Goal: Information Seeking & Learning: Check status

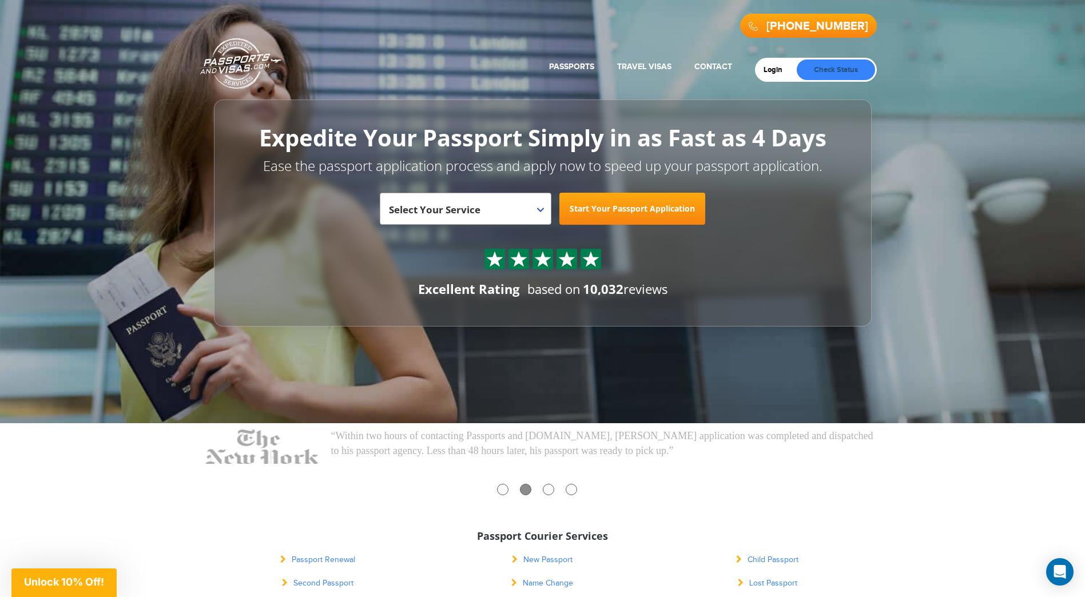
click at [850, 69] on link "Check Status" at bounding box center [836, 69] width 78 height 21
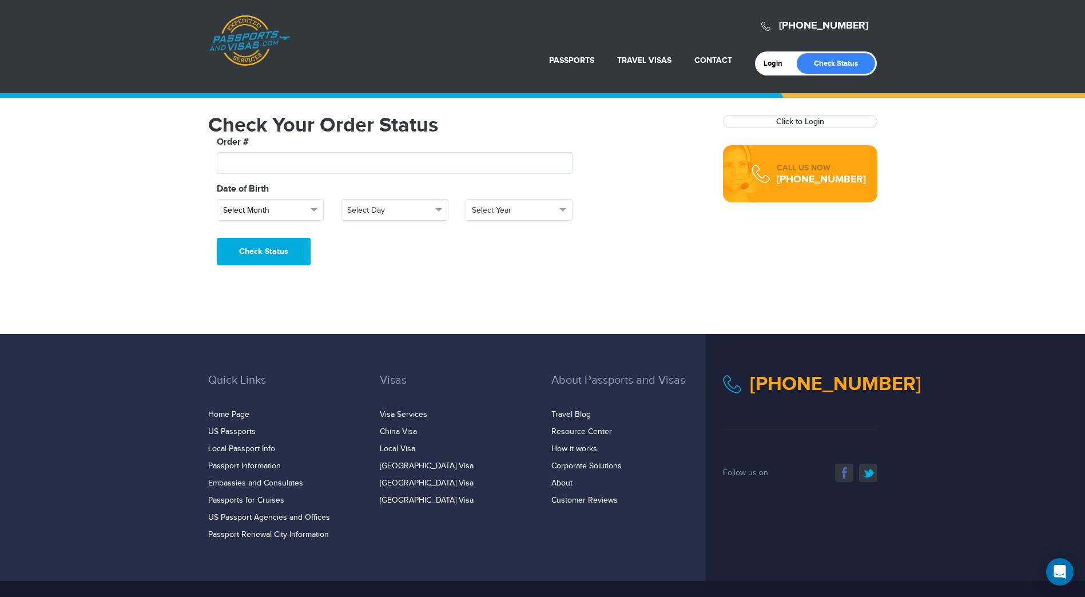
click at [301, 207] on span "Select Month" at bounding box center [265, 210] width 85 height 11
drag, startPoint x: 259, startPoint y: 247, endPoint x: 311, endPoint y: 222, distance: 57.8
click at [260, 247] on link "January" at bounding box center [270, 246] width 106 height 16
click at [377, 209] on span "Select Day" at bounding box center [389, 210] width 85 height 11
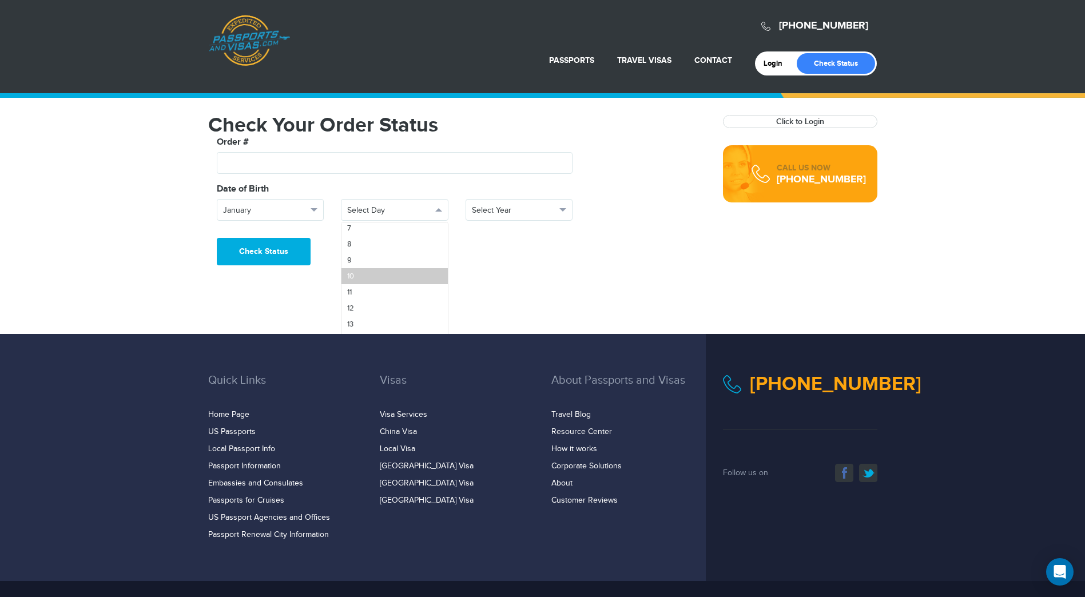
click at [377, 269] on link "10" at bounding box center [394, 276] width 106 height 16
click at [510, 208] on span "Select Year" at bounding box center [514, 210] width 85 height 11
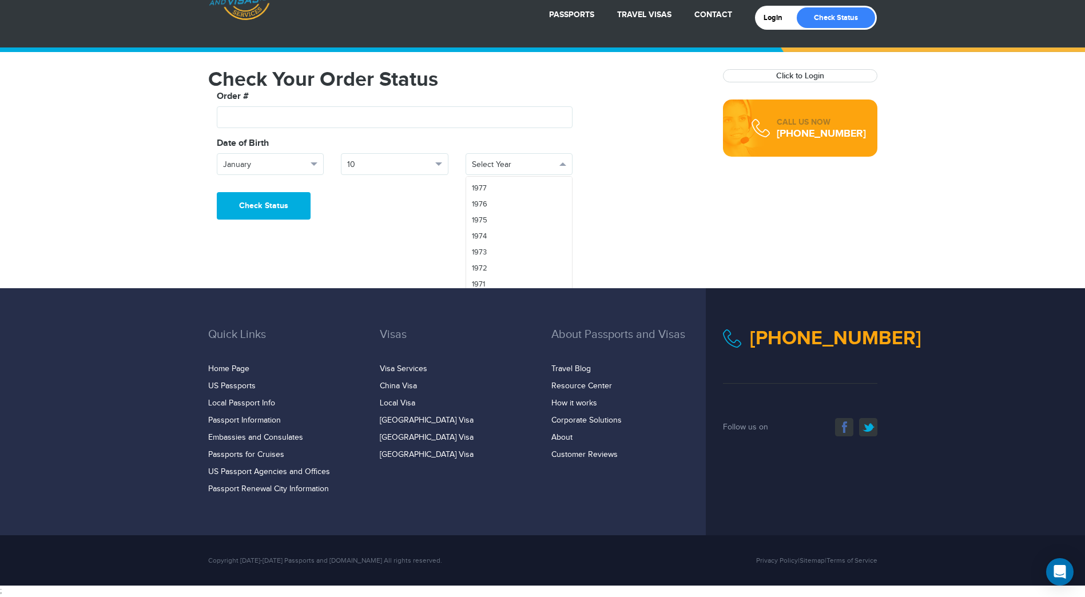
scroll to position [801, 0]
click at [486, 200] on span "1975" at bounding box center [479, 200] width 15 height 9
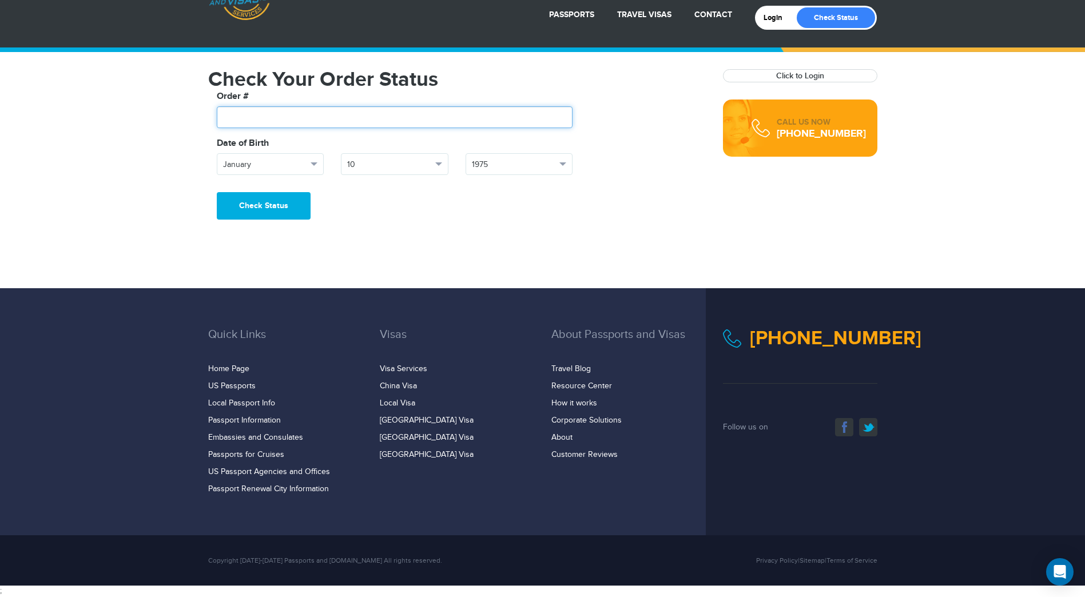
click at [275, 117] on input "text" at bounding box center [395, 117] width 356 height 22
type input "*******"
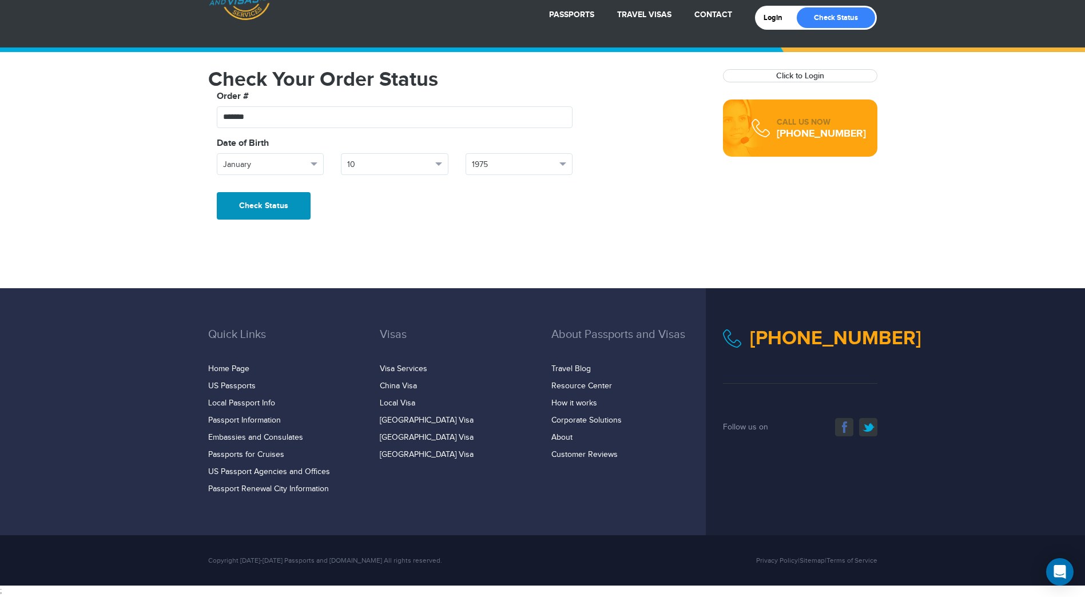
click at [271, 218] on button "Check Status" at bounding box center [264, 205] width 94 height 27
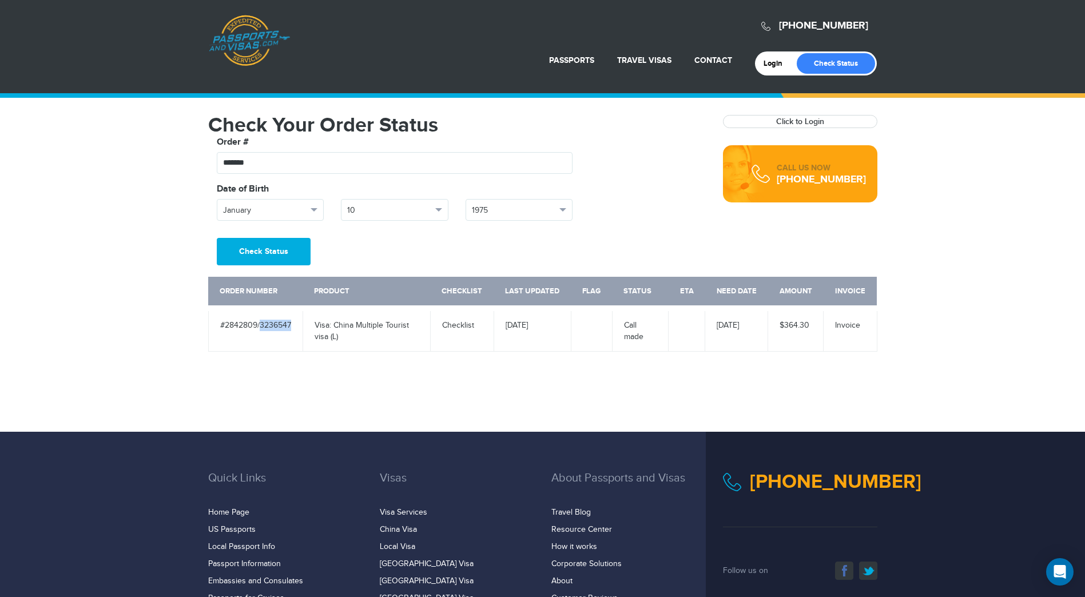
drag, startPoint x: 291, startPoint y: 323, endPoint x: 261, endPoint y: 326, distance: 29.9
click at [261, 326] on td "#2842809/3236547" at bounding box center [255, 329] width 94 height 43
copy td "3236547"
drag, startPoint x: 262, startPoint y: 166, endPoint x: 211, endPoint y: 162, distance: 51.1
click at [211, 162] on div "Order # *******" at bounding box center [394, 155] width 373 height 38
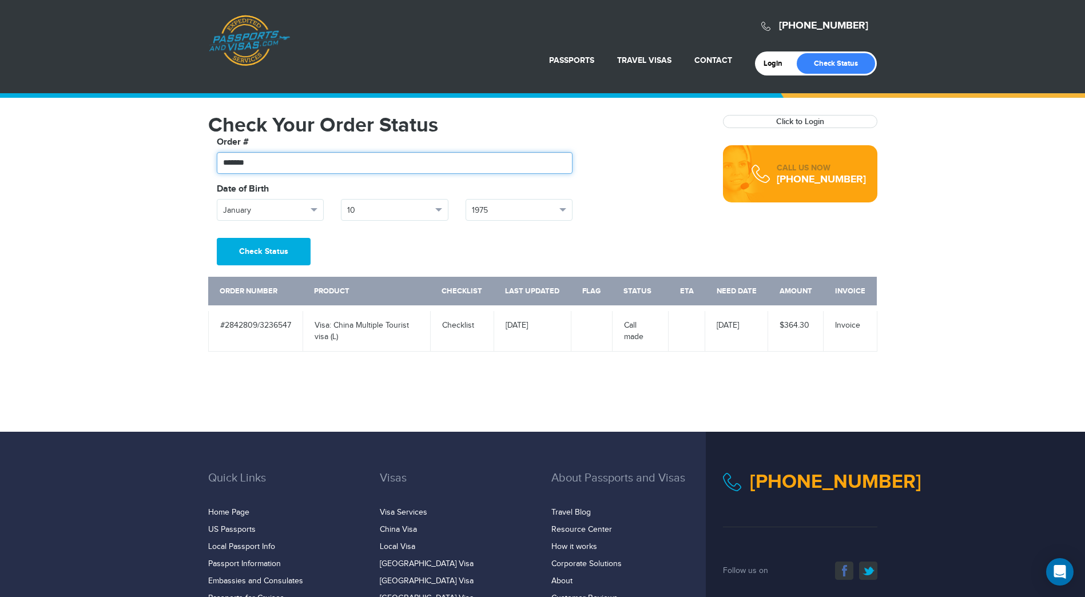
paste input "text"
type input "*******"
click at [272, 208] on span "January" at bounding box center [265, 210] width 85 height 11
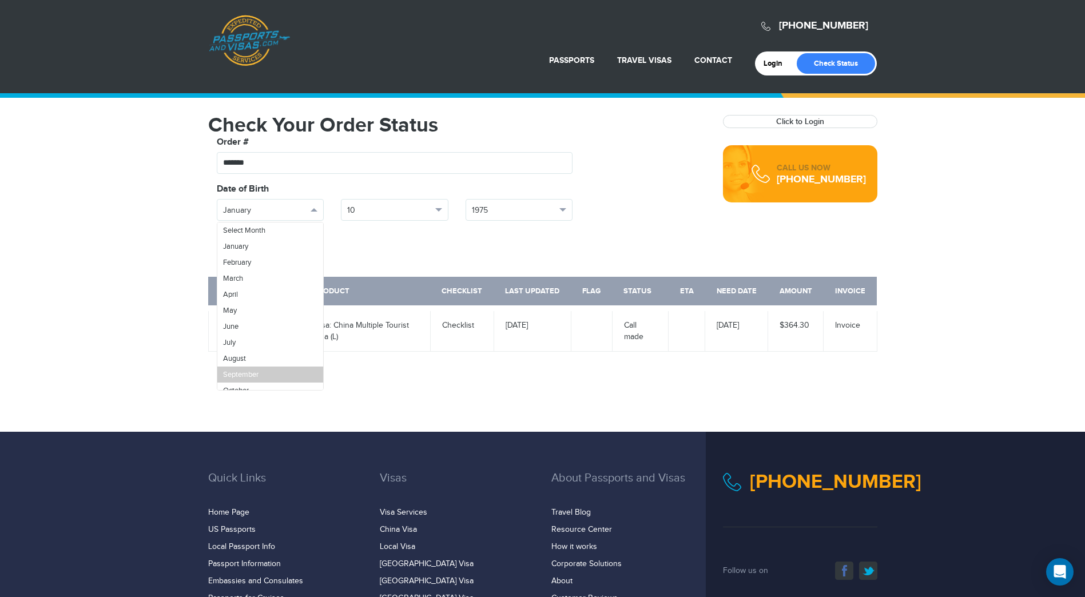
click at [257, 367] on link "September" at bounding box center [270, 375] width 106 height 16
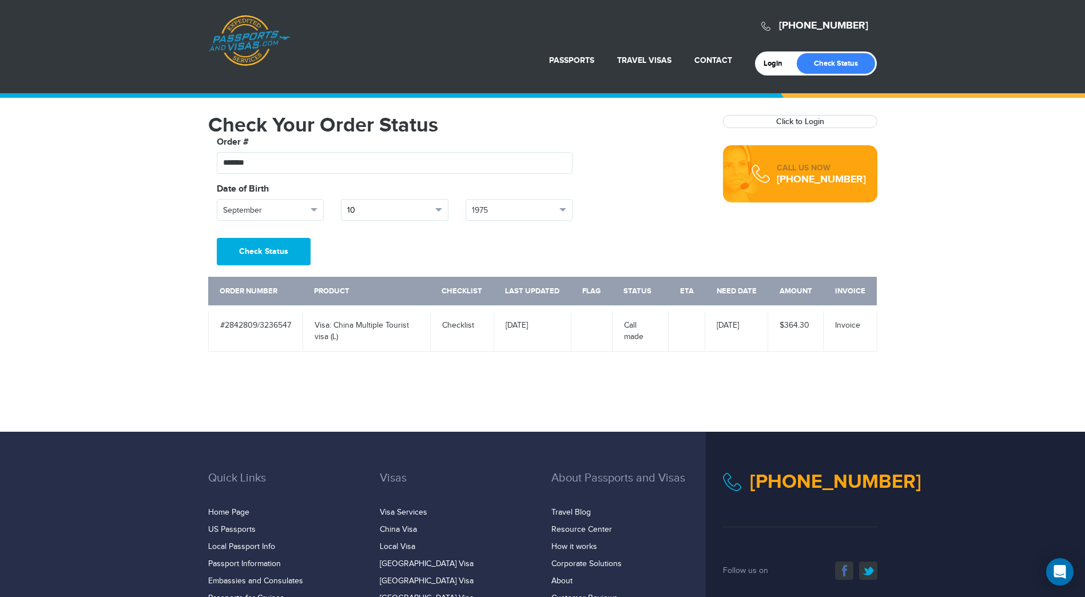
click at [365, 218] on button "10" at bounding box center [395, 210] width 108 height 22
click at [377, 278] on link "11" at bounding box center [394, 284] width 106 height 16
click at [510, 206] on span "1975" at bounding box center [514, 210] width 85 height 11
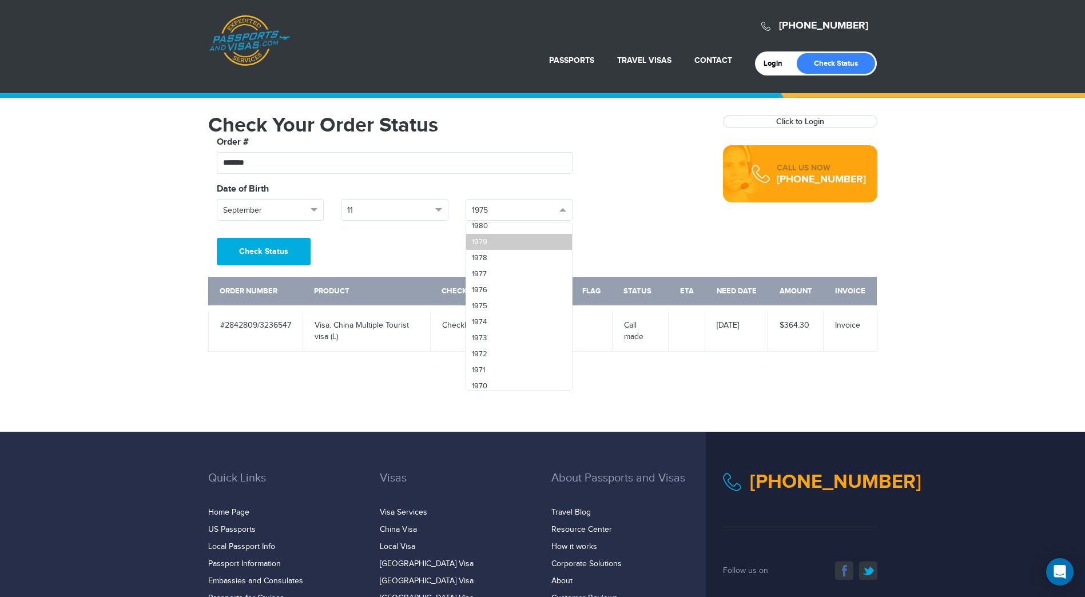
click at [492, 240] on link "1979" at bounding box center [519, 242] width 106 height 16
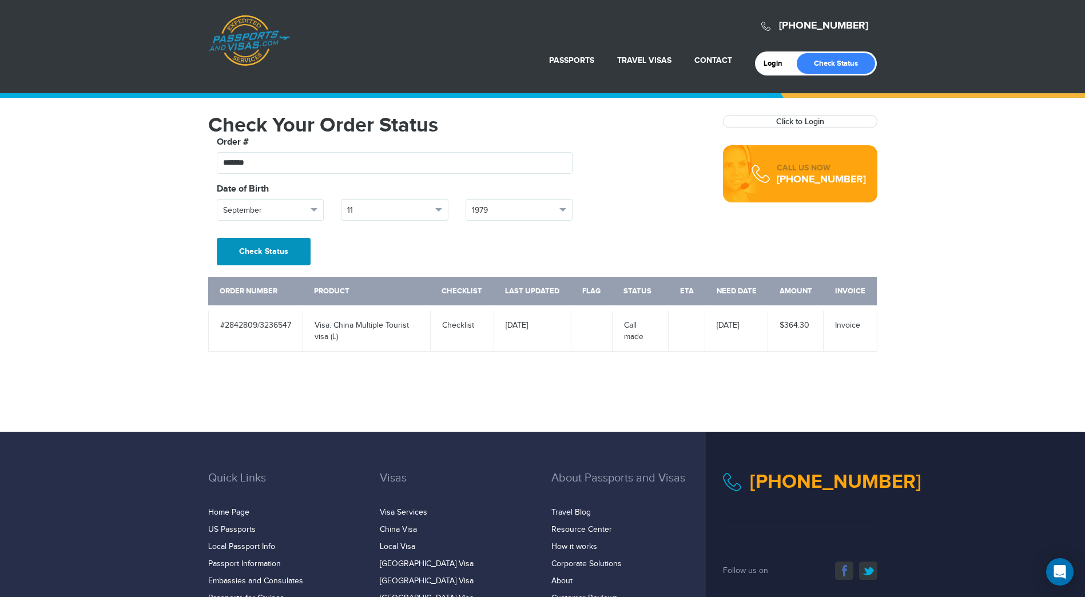
click at [276, 252] on button "Check Status" at bounding box center [264, 251] width 94 height 27
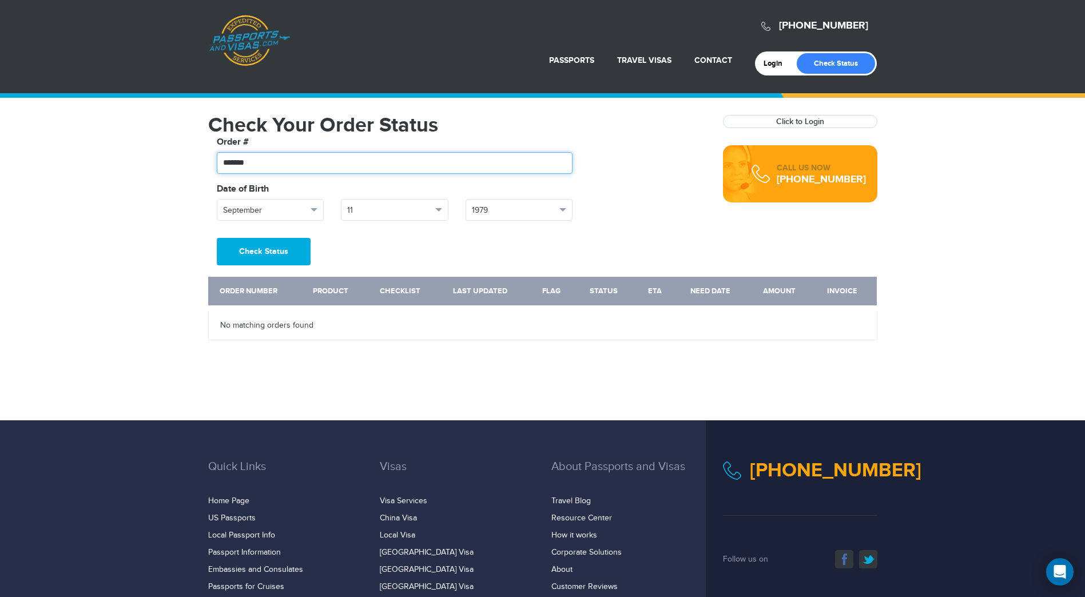
drag, startPoint x: 253, startPoint y: 158, endPoint x: 194, endPoint y: 158, distance: 59.5
click at [194, 158] on div "800-860-8610 Passports & Visas.com Login Check Status Passports Passport Renewa…" at bounding box center [542, 210] width 1085 height 420
click at [217, 238] on button "Check Status" at bounding box center [264, 251] width 94 height 27
click at [283, 266] on div "Order Number Product Checklist Last Updated Flag Status ETA Need Date Amount In…" at bounding box center [542, 302] width 669 height 75
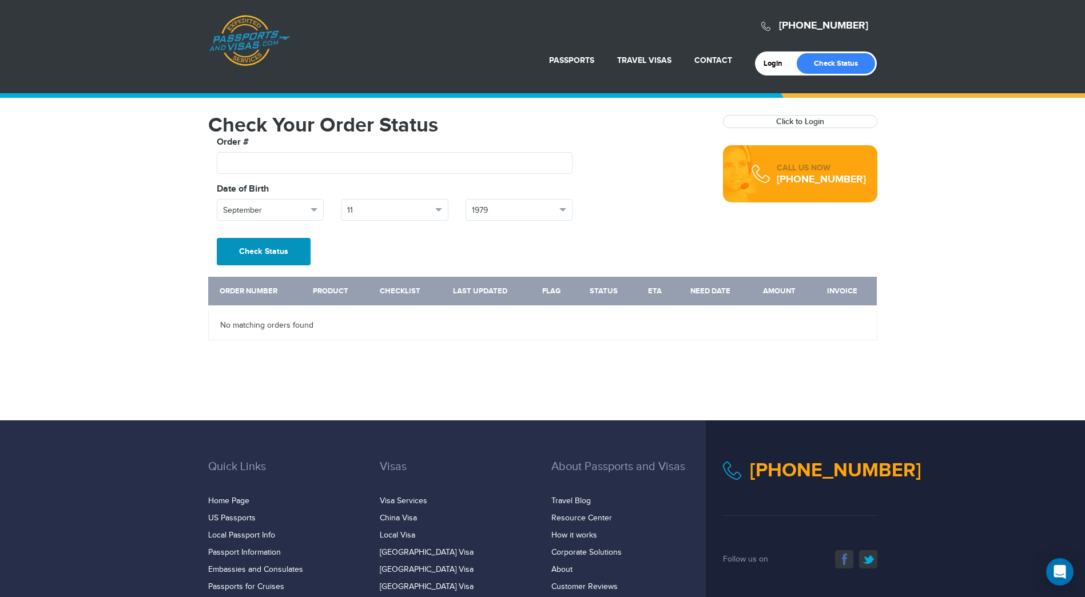
click at [285, 261] on button "Check Status" at bounding box center [264, 251] width 94 height 27
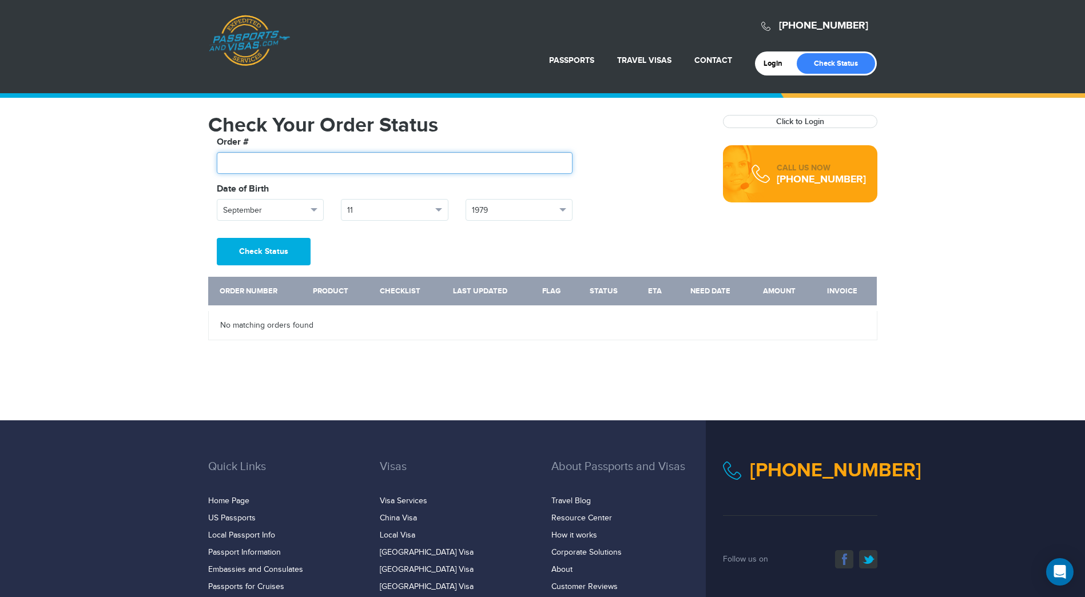
paste input "*******"
type input "*******"
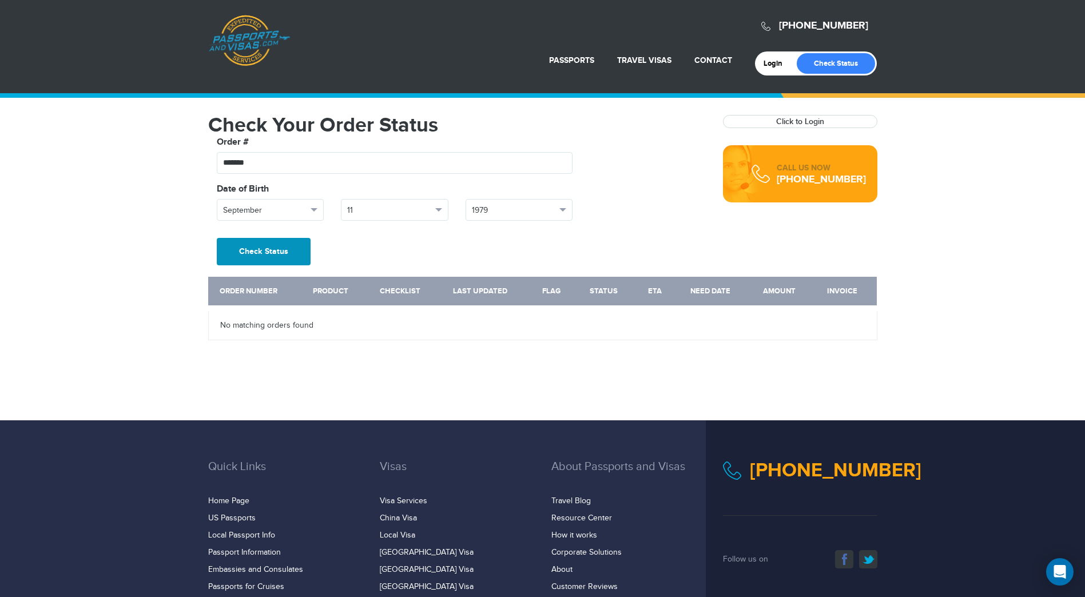
click at [257, 245] on button "Check Status" at bounding box center [264, 251] width 94 height 27
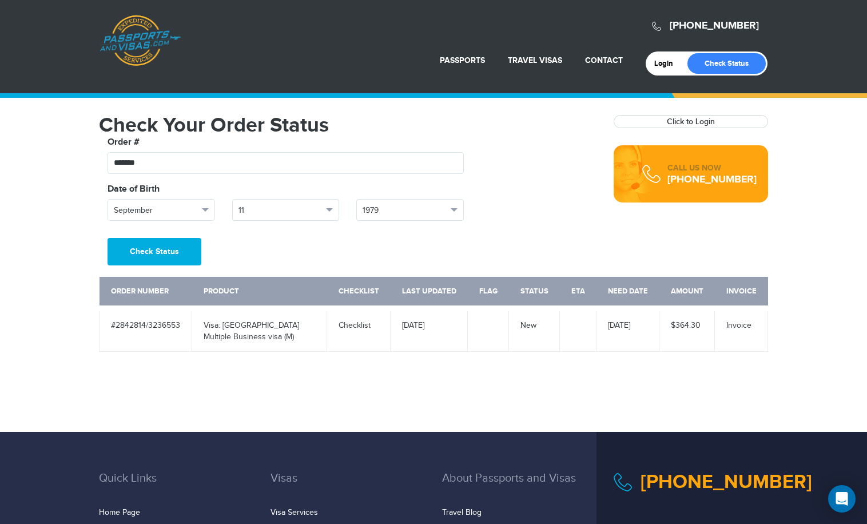
click at [506, 194] on div "Date of Birth" at bounding box center [348, 190] width 498 height 17
drag, startPoint x: 156, startPoint y: 163, endPoint x: 130, endPoint y: 162, distance: 25.2
click at [130, 162] on input "*******" at bounding box center [286, 163] width 356 height 22
type input "*******"
click at [149, 208] on span "September" at bounding box center [156, 210] width 85 height 11
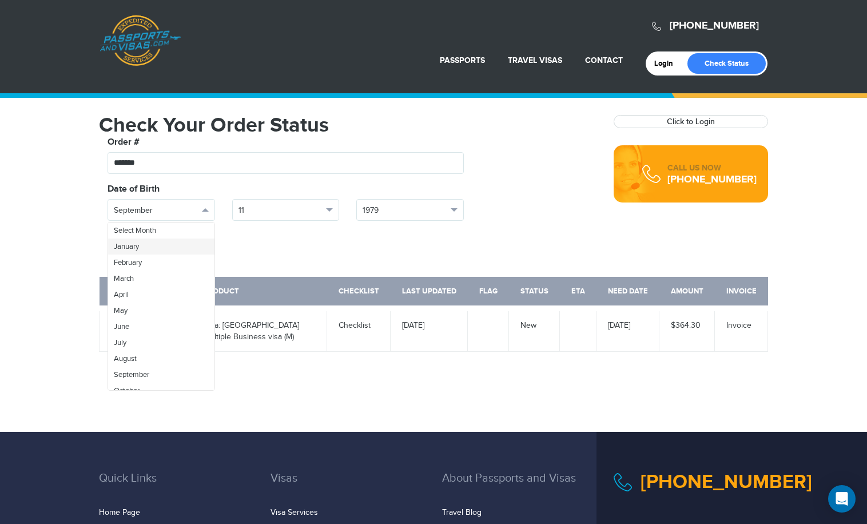
drag, startPoint x: 158, startPoint y: 251, endPoint x: 164, endPoint y: 249, distance: 6.2
click at [158, 250] on link "January" at bounding box center [161, 246] width 106 height 16
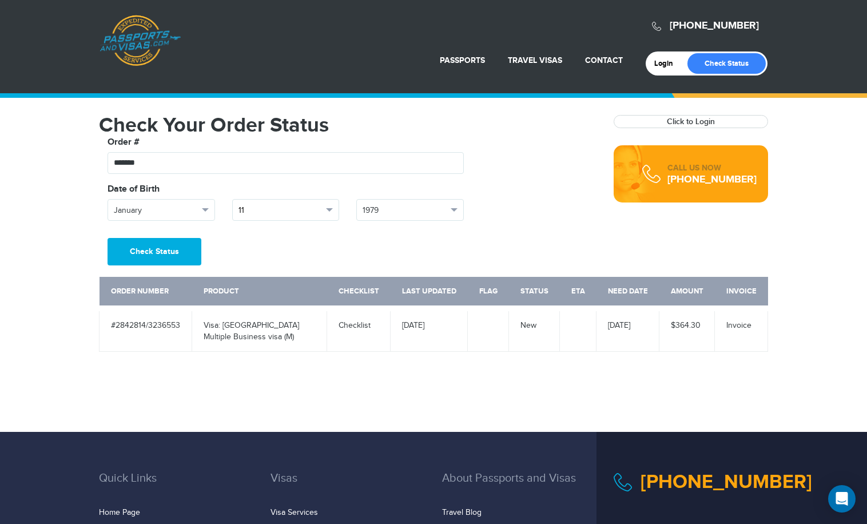
click at [261, 210] on span "11" at bounding box center [280, 210] width 85 height 11
click at [256, 292] on link "10" at bounding box center [286, 290] width 106 height 16
click at [398, 210] on span "1979" at bounding box center [405, 210] width 85 height 11
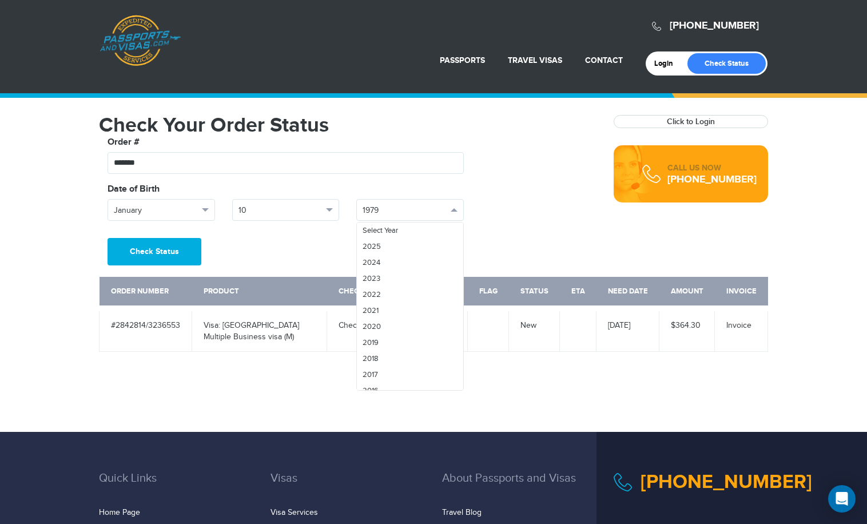
scroll to position [677, 0]
click at [376, 365] on span "1975" at bounding box center [370, 369] width 15 height 9
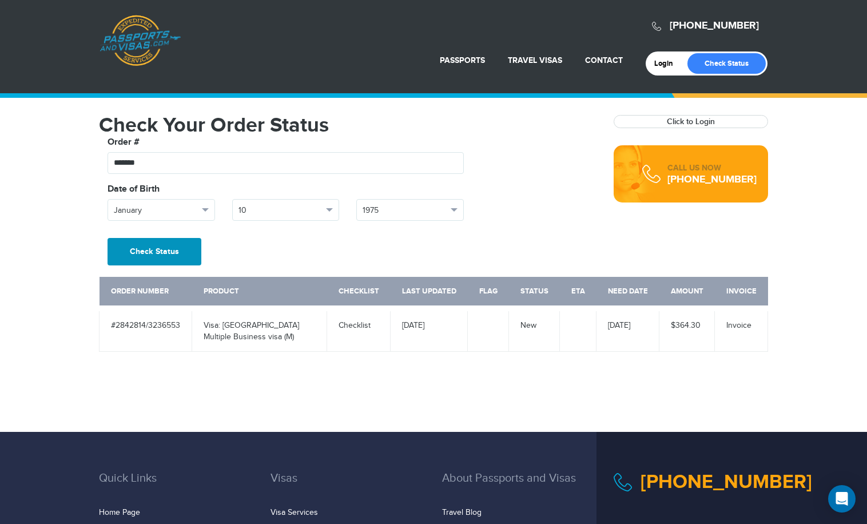
click at [146, 249] on button "Check Status" at bounding box center [155, 251] width 94 height 27
click at [669, 373] on div "[PHONE_NUMBER] Passports & [DOMAIN_NAME] Login Check Status Passports Passport …" at bounding box center [433, 216] width 867 height 432
